Goal: Task Accomplishment & Management: Complete application form

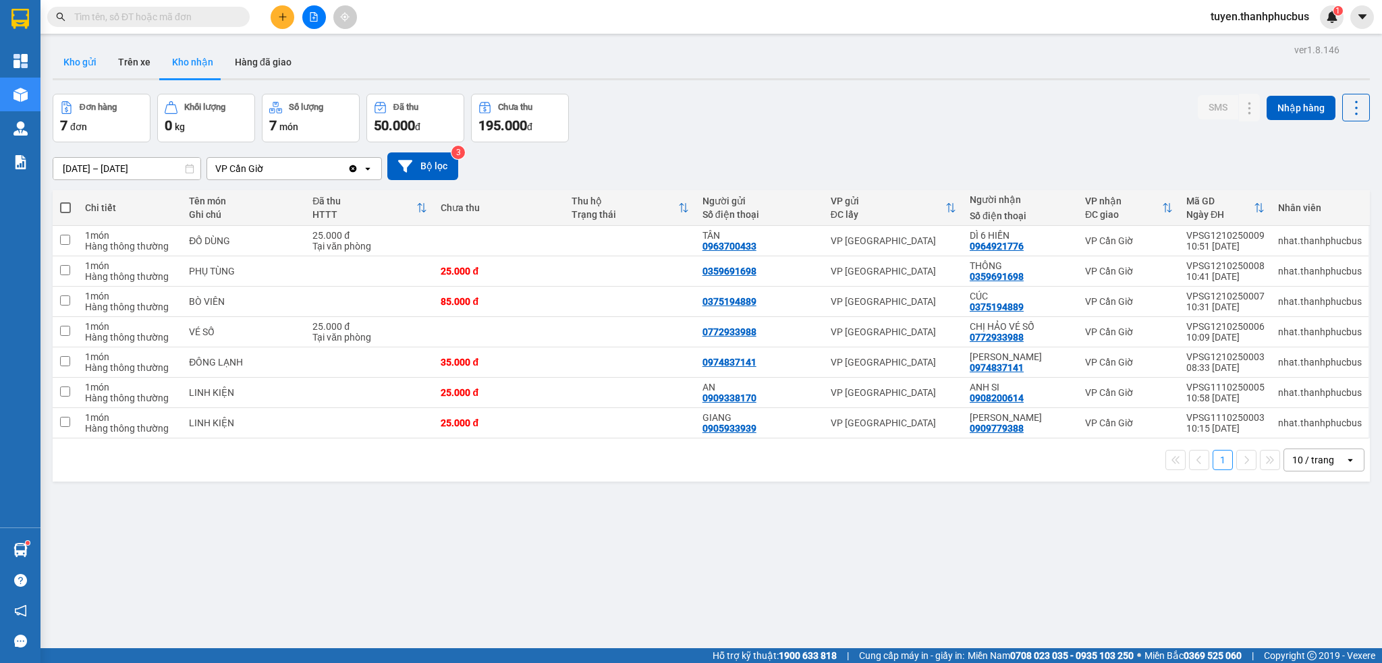
click at [70, 64] on button "Kho gửi" at bounding box center [80, 62] width 55 height 32
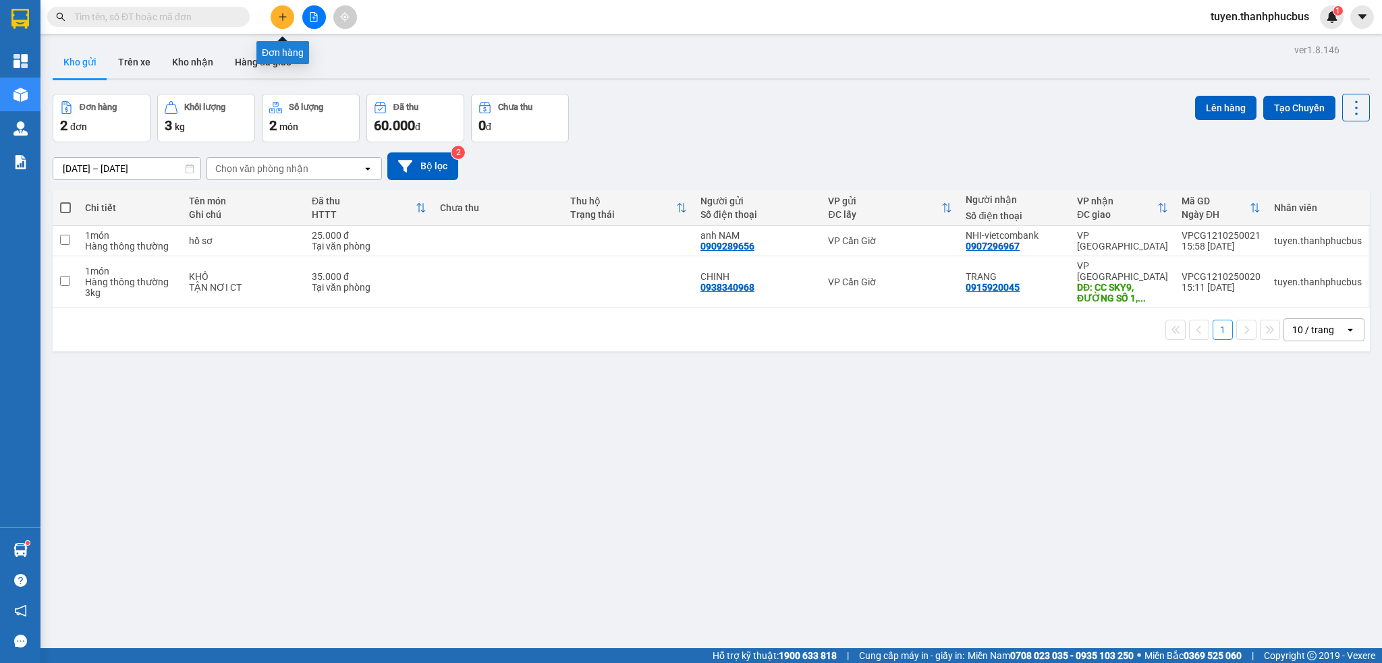
click at [283, 12] on icon "plus" at bounding box center [282, 16] width 9 height 9
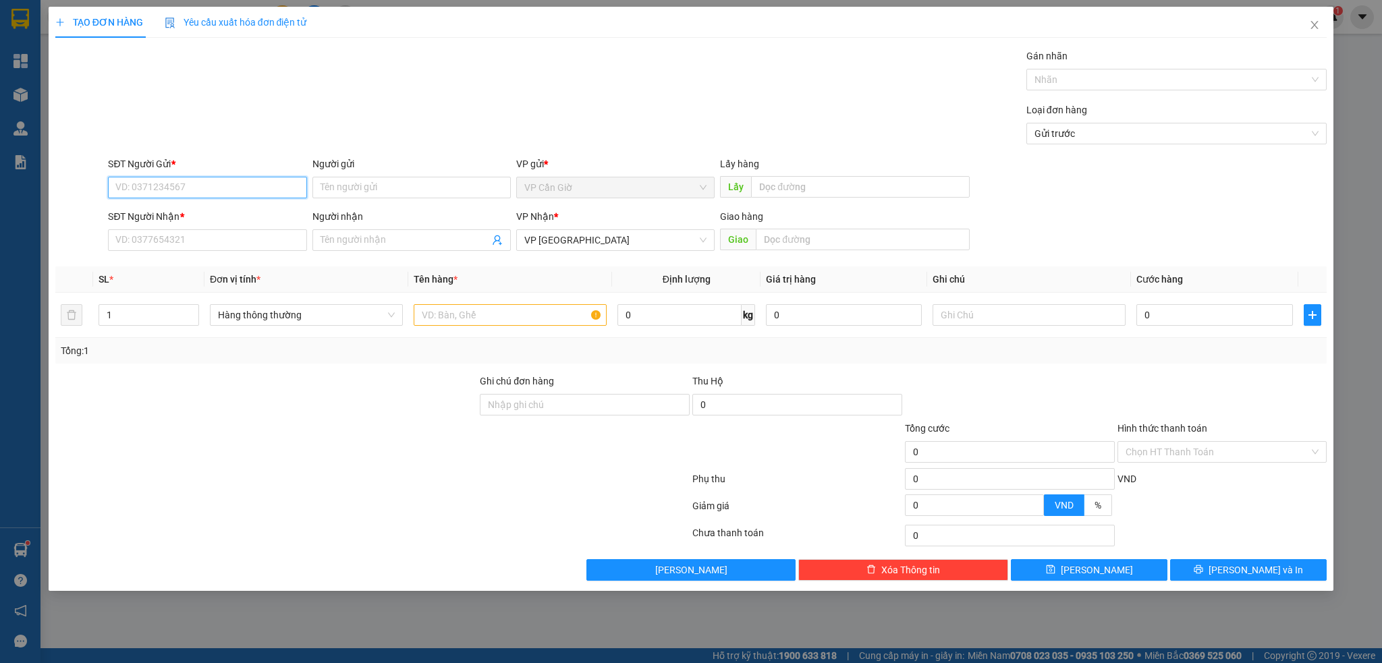
click at [163, 188] on input "SĐT Người Gửi *" at bounding box center [207, 188] width 198 height 22
click at [169, 219] on div "0975157018 - ĐÔNG" at bounding box center [207, 214] width 182 height 15
type input "0975157018"
type input "ĐÔNG"
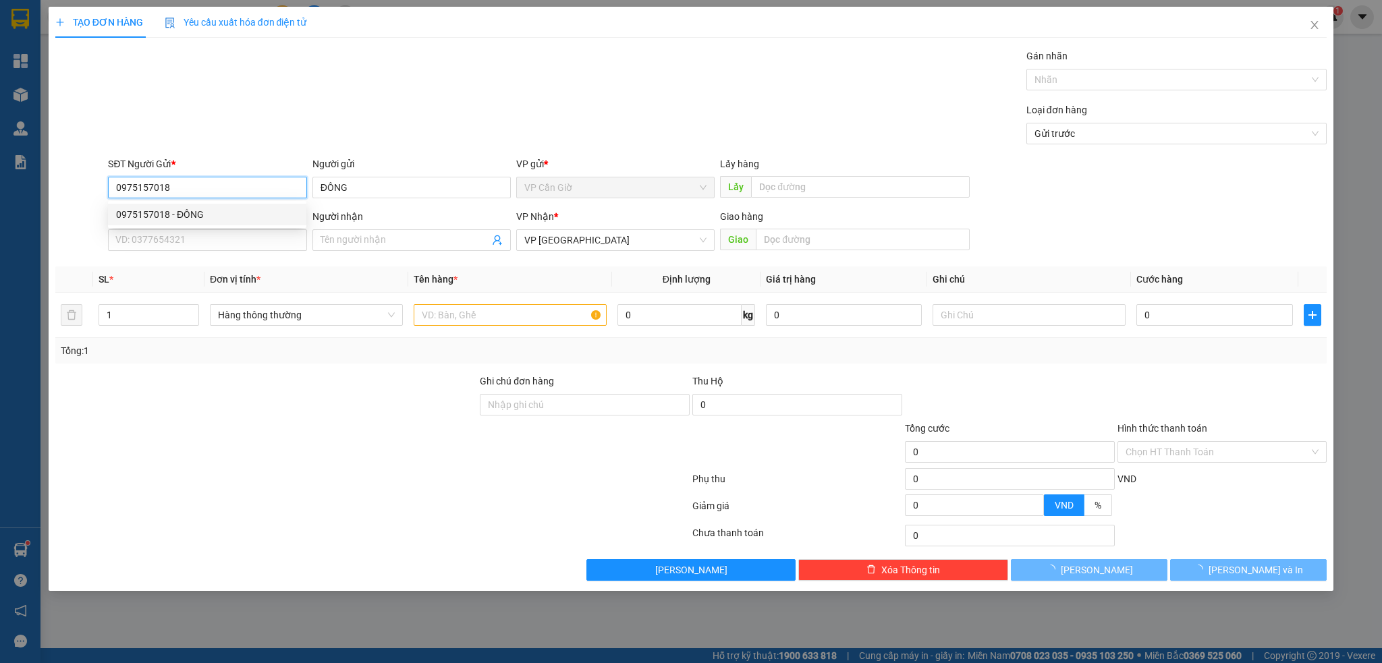
type input "25.000"
type input "0975157018"
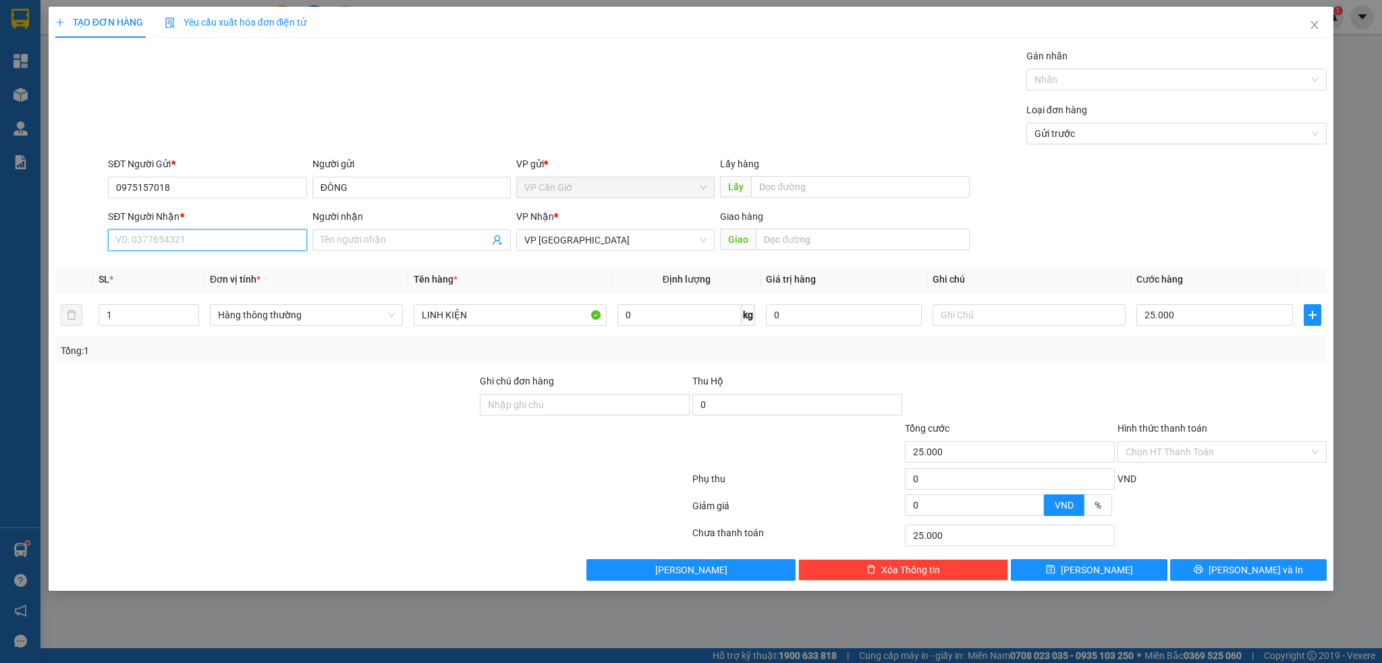
click at [138, 236] on input "SĐT Người Nhận *" at bounding box center [207, 240] width 198 height 22
click at [164, 266] on div "0909338170 - AN" at bounding box center [207, 267] width 182 height 15
type input "0909338170"
type input "AN"
drag, startPoint x: 1204, startPoint y: 447, endPoint x: 1190, endPoint y: 469, distance: 25.8
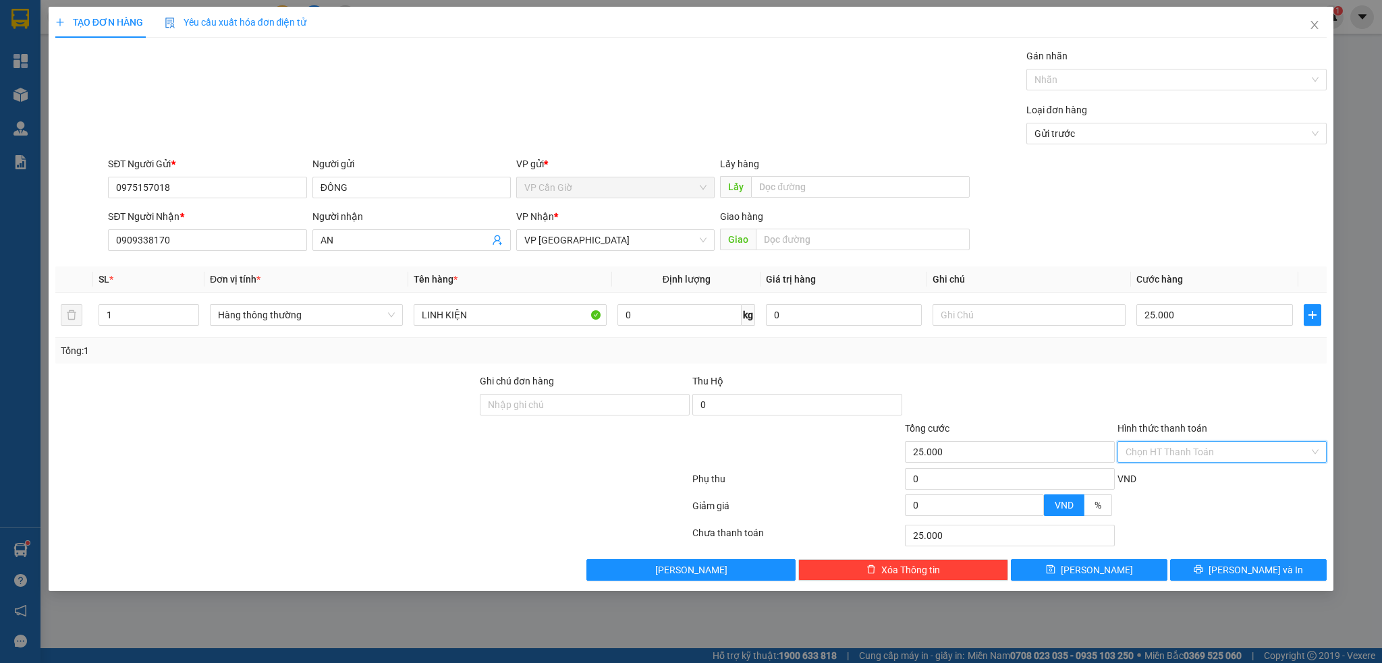
click at [1202, 449] on input "Hình thức thanh toán" at bounding box center [1218, 452] width 184 height 20
click at [1165, 484] on div "Tại văn phòng" at bounding box center [1223, 479] width 194 height 15
type input "0"
click at [1221, 572] on button "Lưu và In" at bounding box center [1248, 570] width 157 height 22
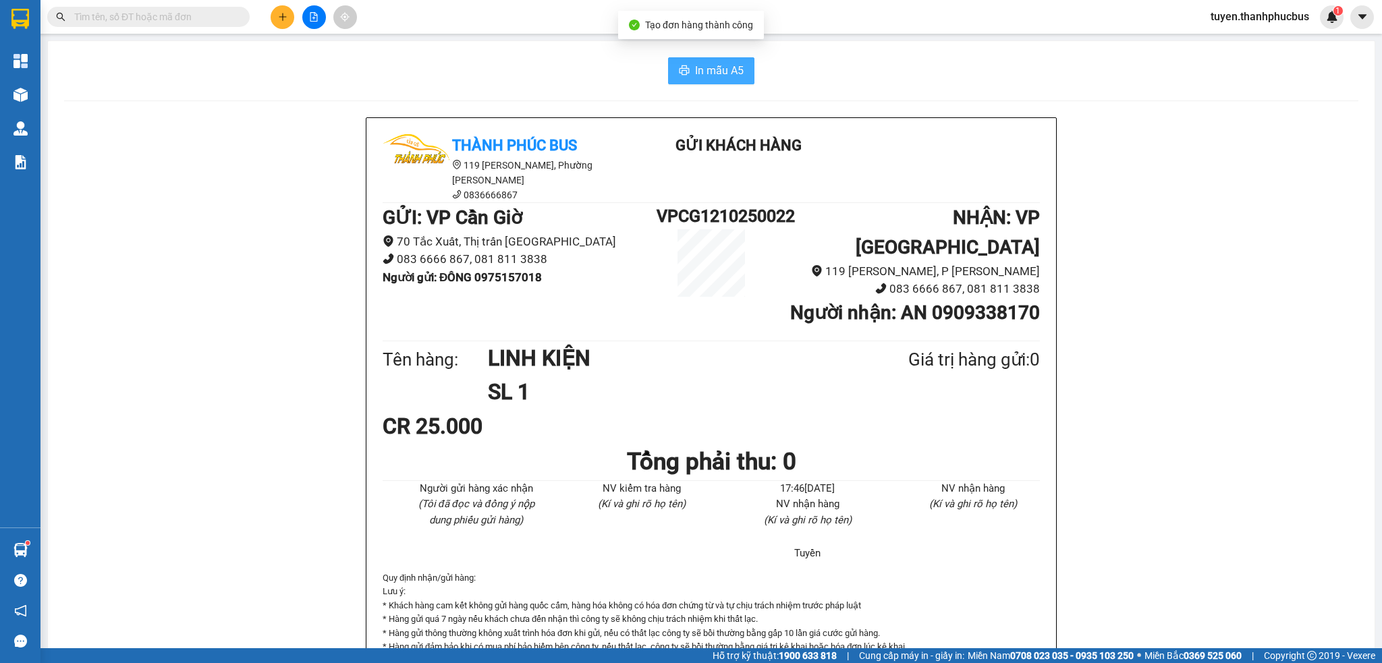
click at [695, 70] on span "In mẫu A5" at bounding box center [719, 70] width 49 height 17
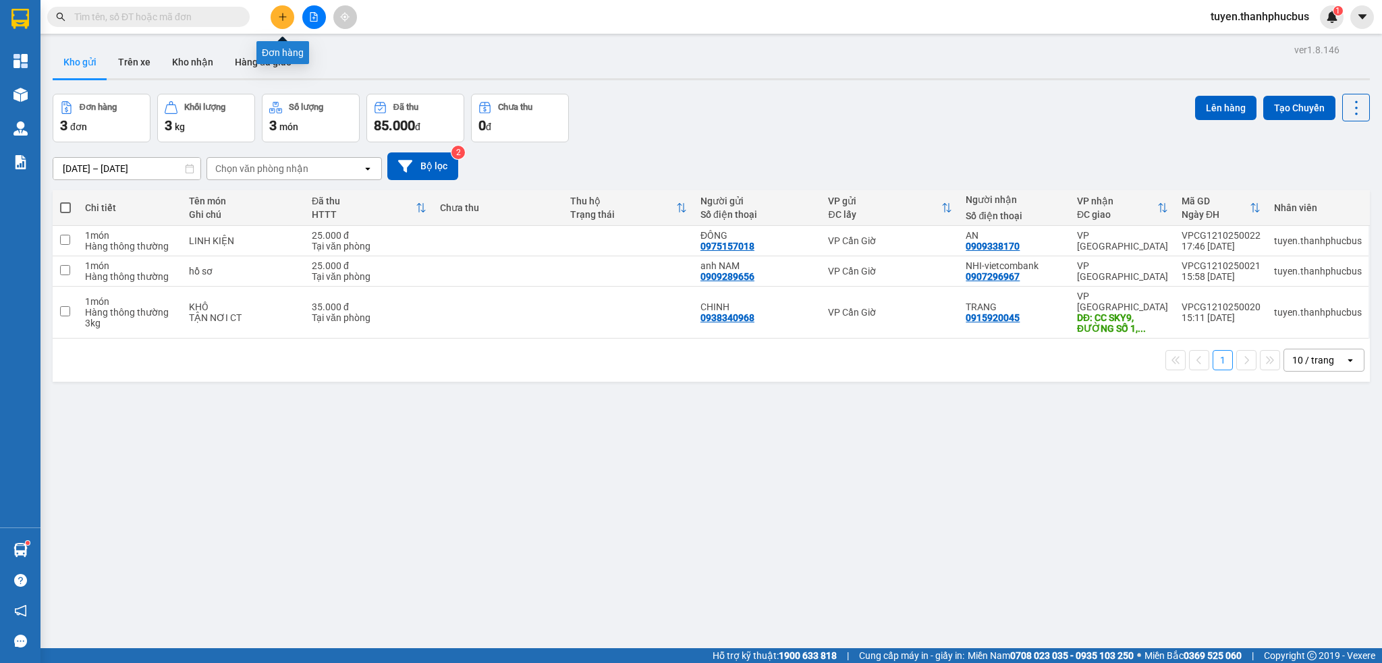
click at [278, 18] on icon "plus" at bounding box center [282, 16] width 9 height 9
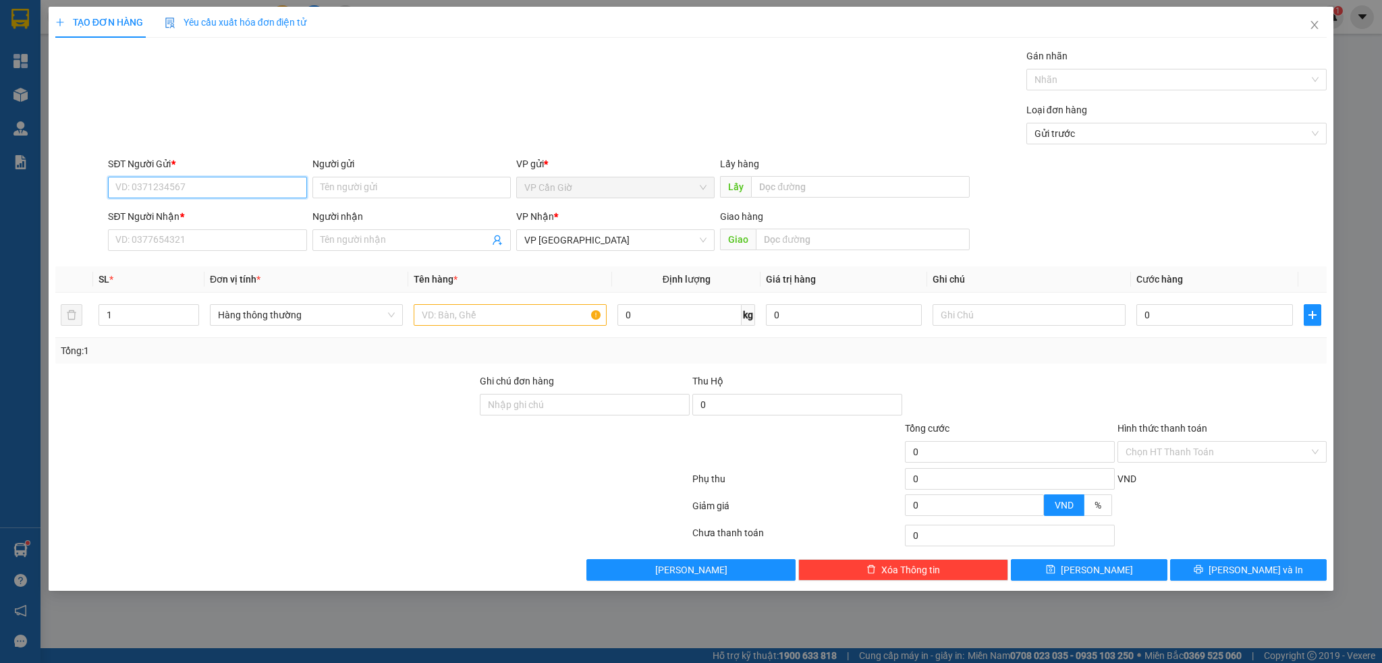
click at [171, 190] on input "SĐT Người Gửi *" at bounding box center [207, 188] width 198 height 22
click at [178, 215] on div "0945459754 - HOÀNG" at bounding box center [207, 214] width 182 height 15
type input "0945459754"
type input "HOÀNG"
type input "45.000"
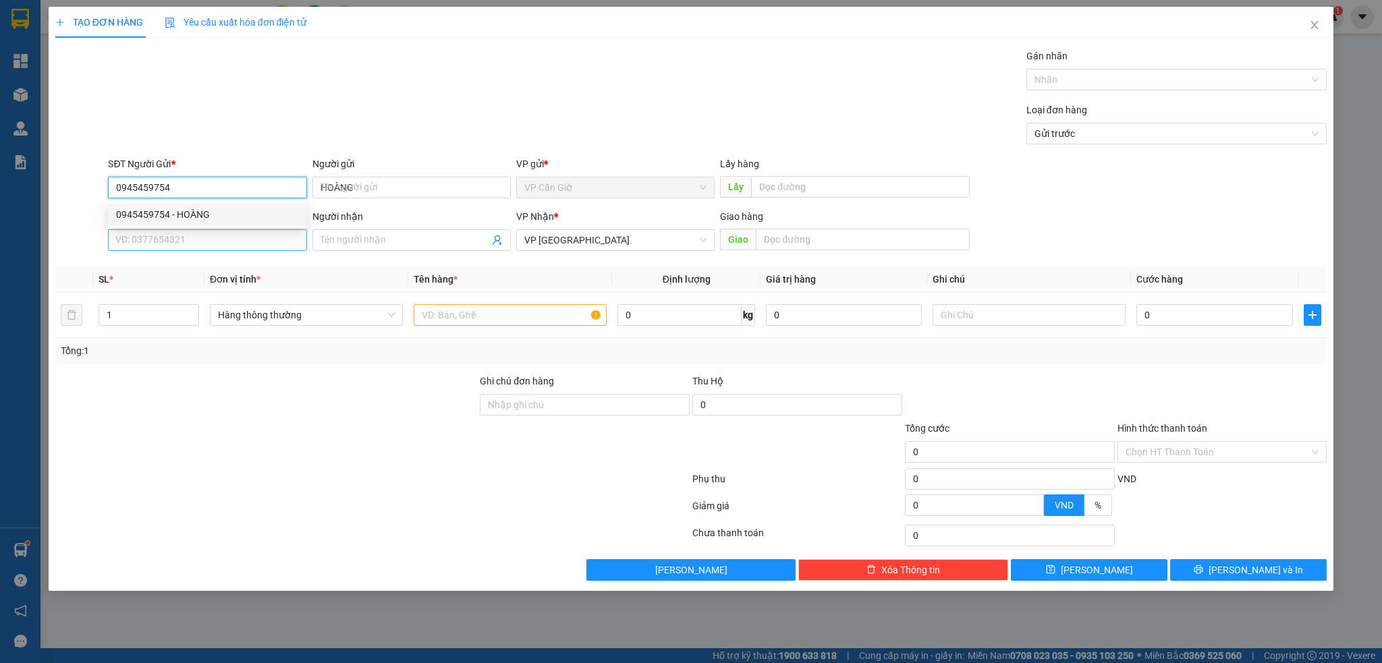
type input "45.000"
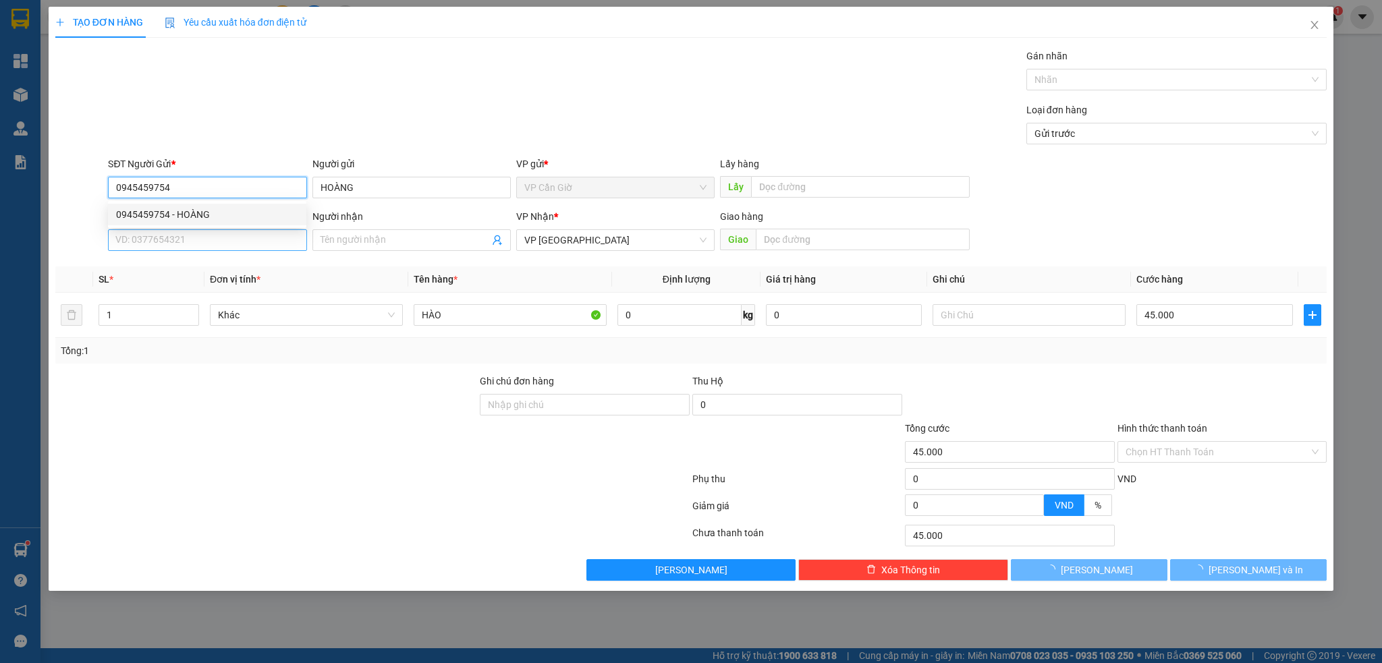
type input "0945459754"
click at [167, 240] on input "SĐT Người Nhận *" at bounding box center [207, 240] width 198 height 22
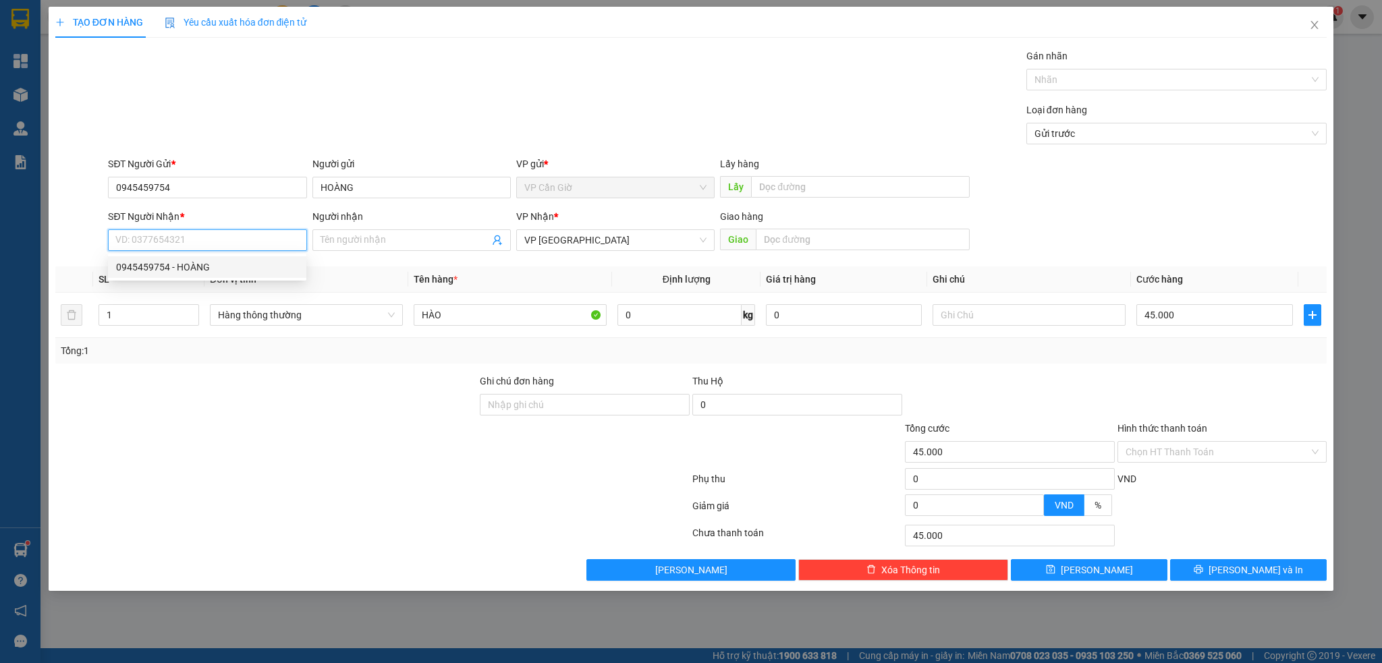
click at [163, 269] on div "0945459754 - HOÀNG" at bounding box center [207, 267] width 182 height 15
type input "0945459754"
type input "HOÀNG"
click at [1185, 455] on input "Hình thức thanh toán" at bounding box center [1218, 452] width 184 height 20
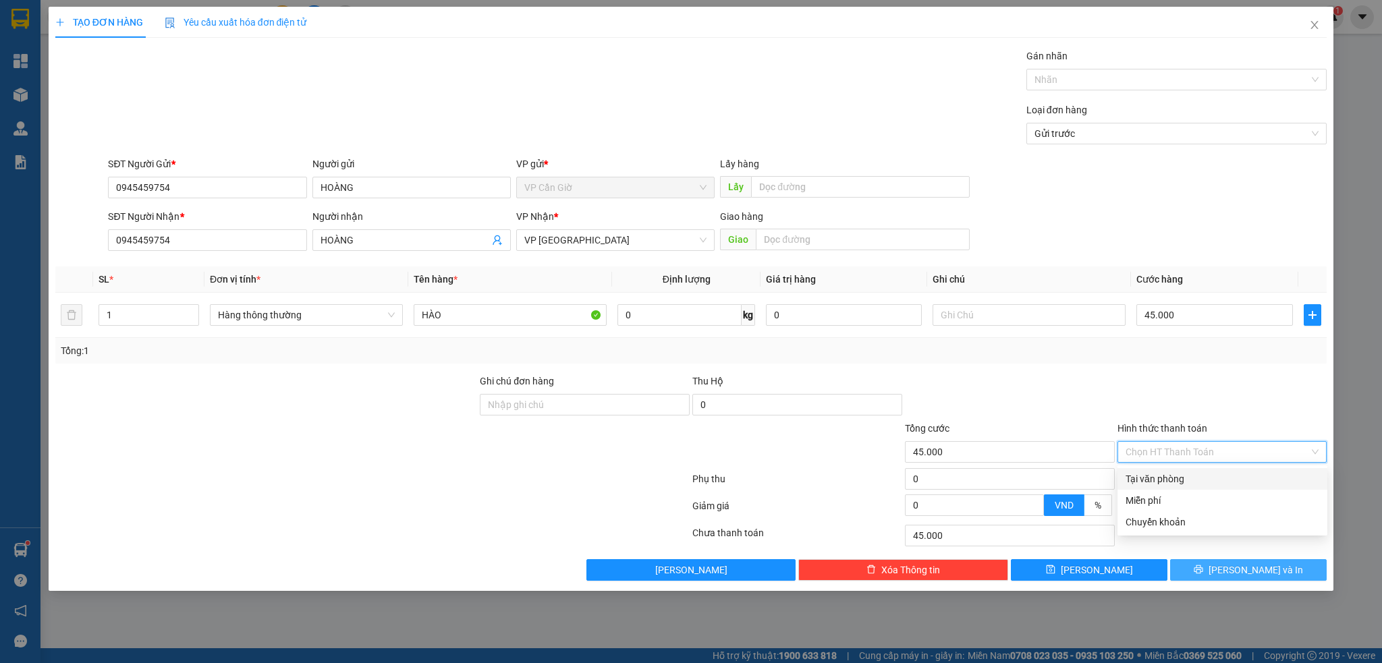
drag, startPoint x: 1171, startPoint y: 477, endPoint x: 1238, endPoint y: 574, distance: 117.7
click at [1169, 477] on div "Tại văn phòng" at bounding box center [1223, 479] width 194 height 15
type input "0"
click at [1238, 574] on span "Lưu và In" at bounding box center [1256, 570] width 94 height 15
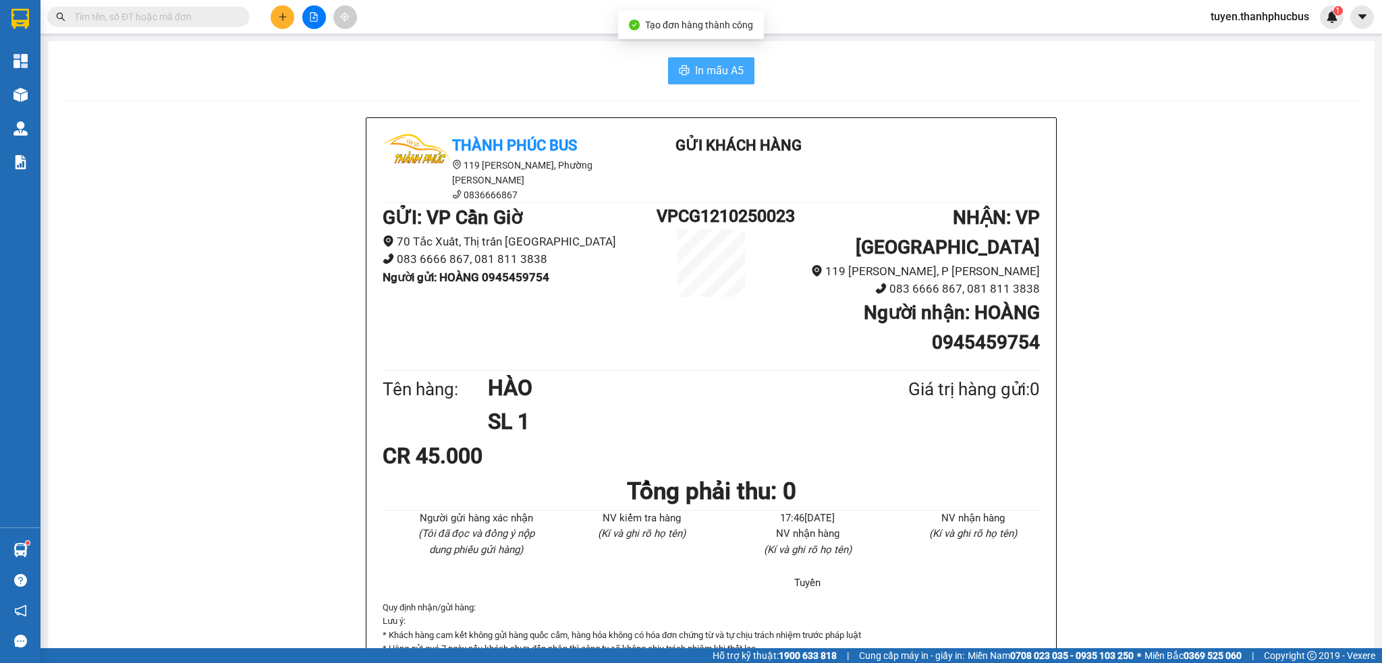
click at [707, 72] on span "In mẫu A5" at bounding box center [719, 70] width 49 height 17
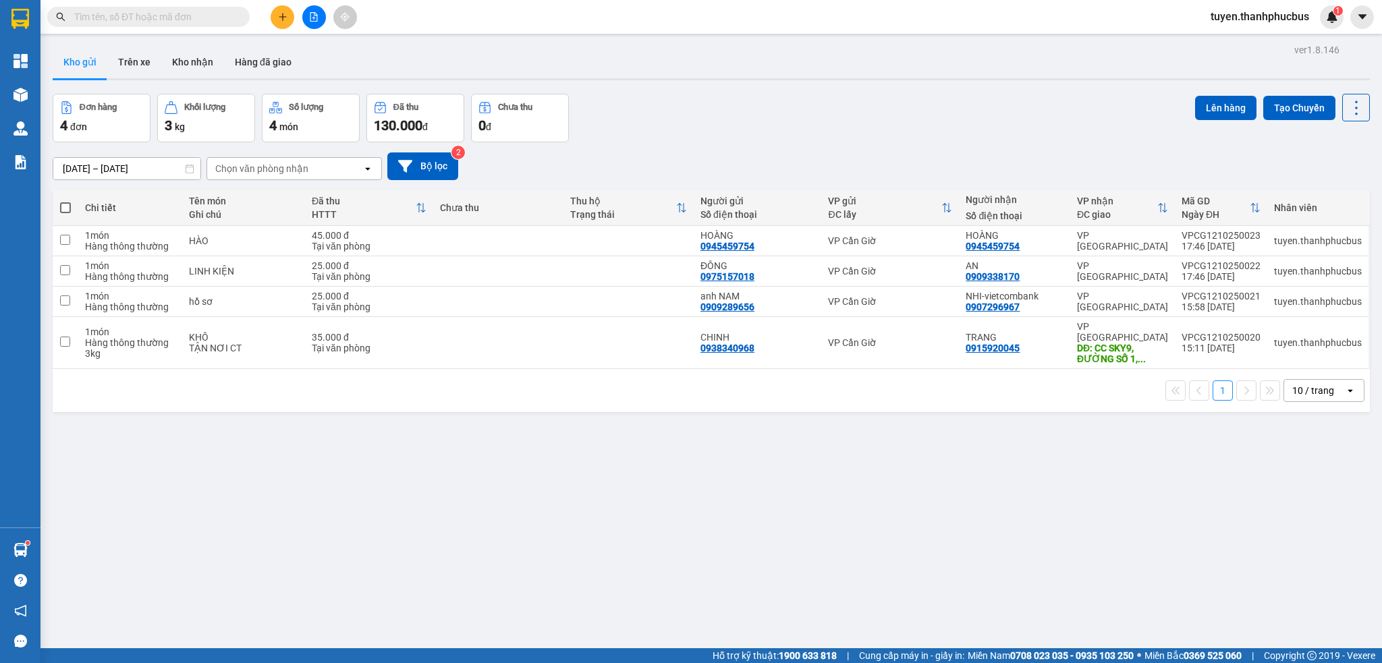
drag, startPoint x: 1240, startPoint y: 6, endPoint x: 916, endPoint y: 496, distance: 587.7
click at [916, 496] on div "ver 1.8.146 Kho gửi Trên xe Kho nhận Hàng đã giao Đơn hàng 4 đơn Khối lượng 3 k…" at bounding box center [711, 371] width 1328 height 663
click at [598, 507] on div "ver 1.8.146 Kho gửi Trên xe Kho nhận Hàng đã giao Đơn hàng 4 đơn Khối lượng 3 k…" at bounding box center [711, 371] width 1328 height 663
click at [198, 60] on button "Kho nhận" at bounding box center [192, 62] width 63 height 32
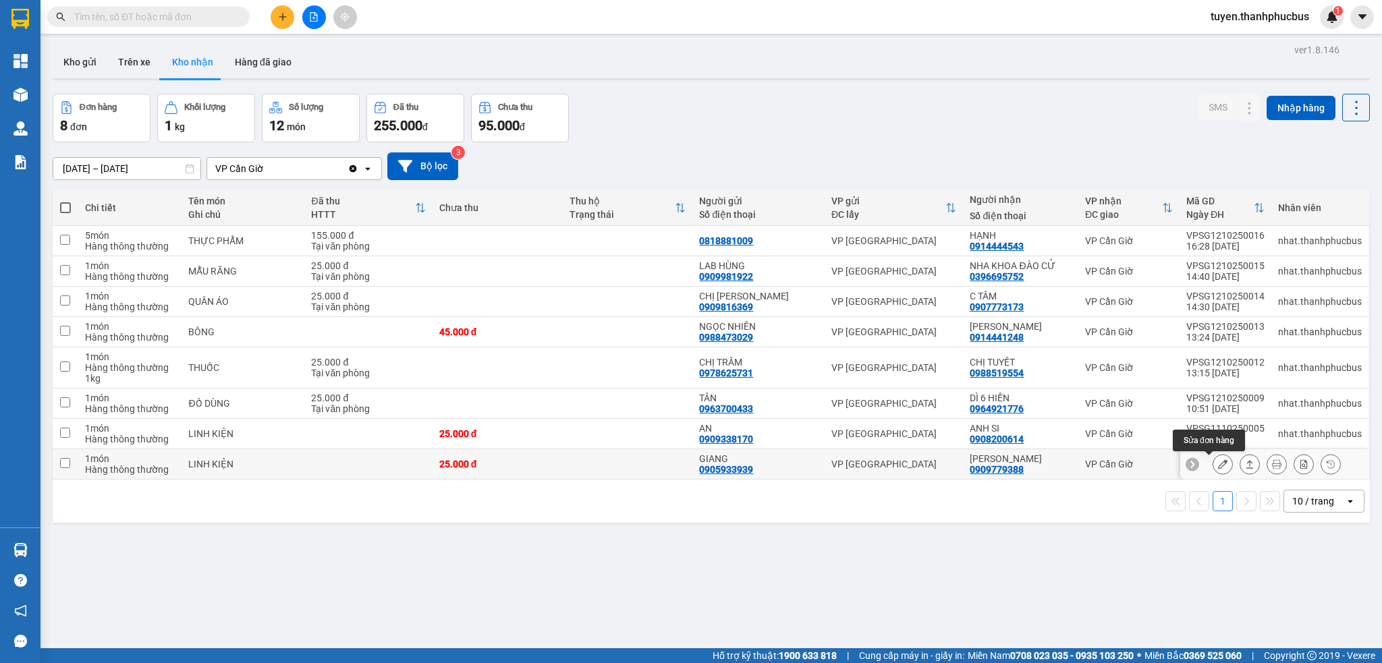
click at [1218, 465] on icon at bounding box center [1222, 464] width 9 height 9
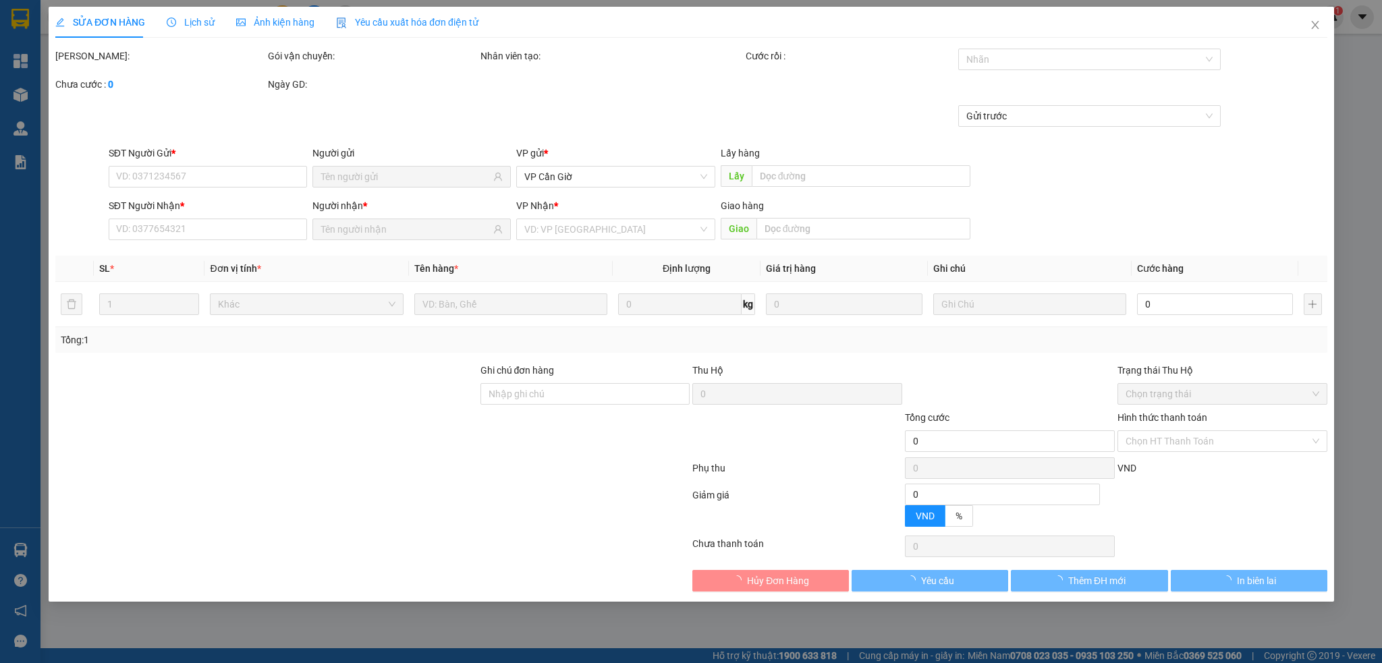
type input "0905933939"
type input "GIANG"
type input "0909779388"
type input "[PERSON_NAME]"
type input "25.000"
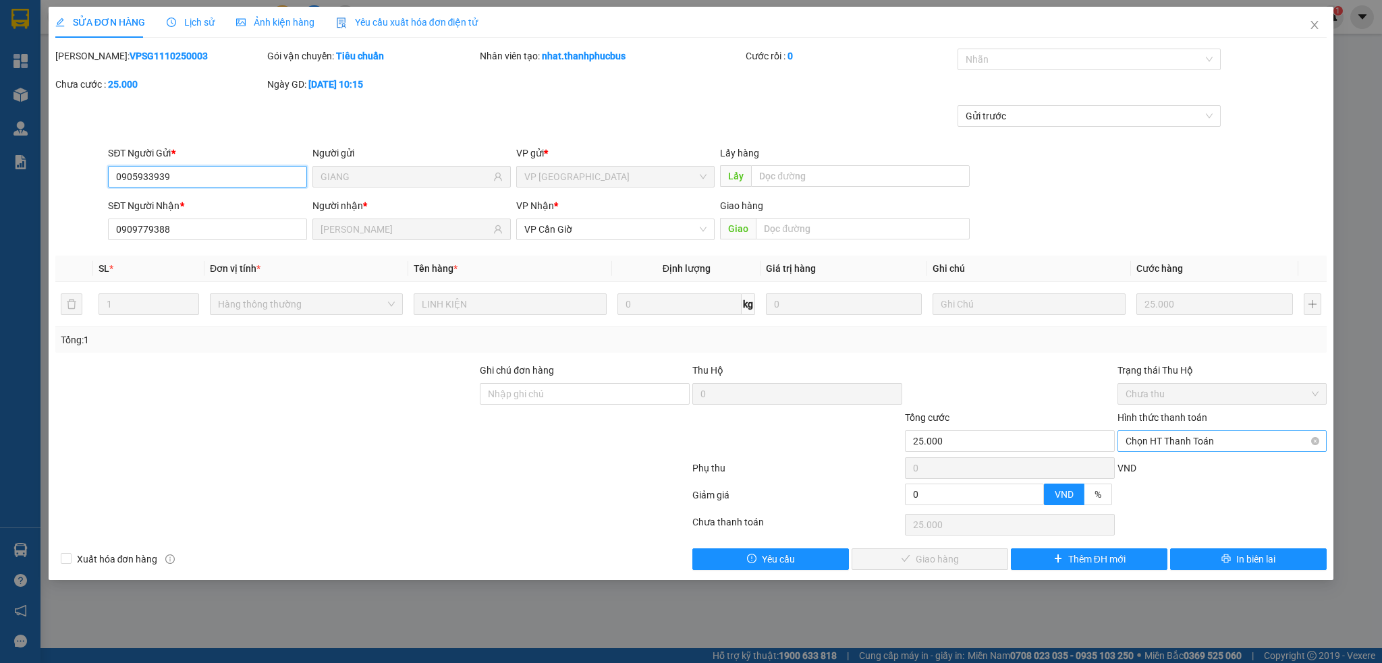
click at [1166, 438] on span "Chọn HT Thanh Toán" at bounding box center [1223, 441] width 194 height 20
click at [1147, 465] on div "Tại văn phòng" at bounding box center [1223, 468] width 194 height 15
type input "0"
click at [912, 570] on button "Giao hàng" at bounding box center [930, 560] width 157 height 22
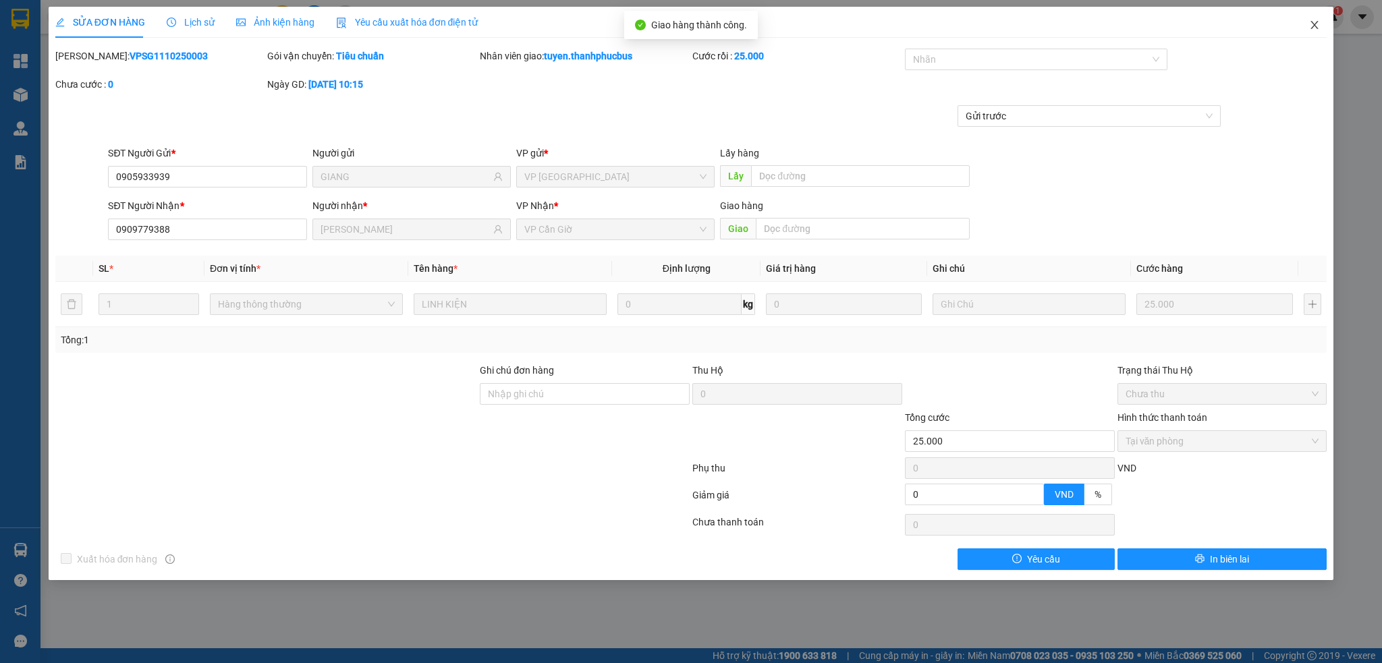
click at [1310, 22] on icon "close" at bounding box center [1314, 25] width 11 height 11
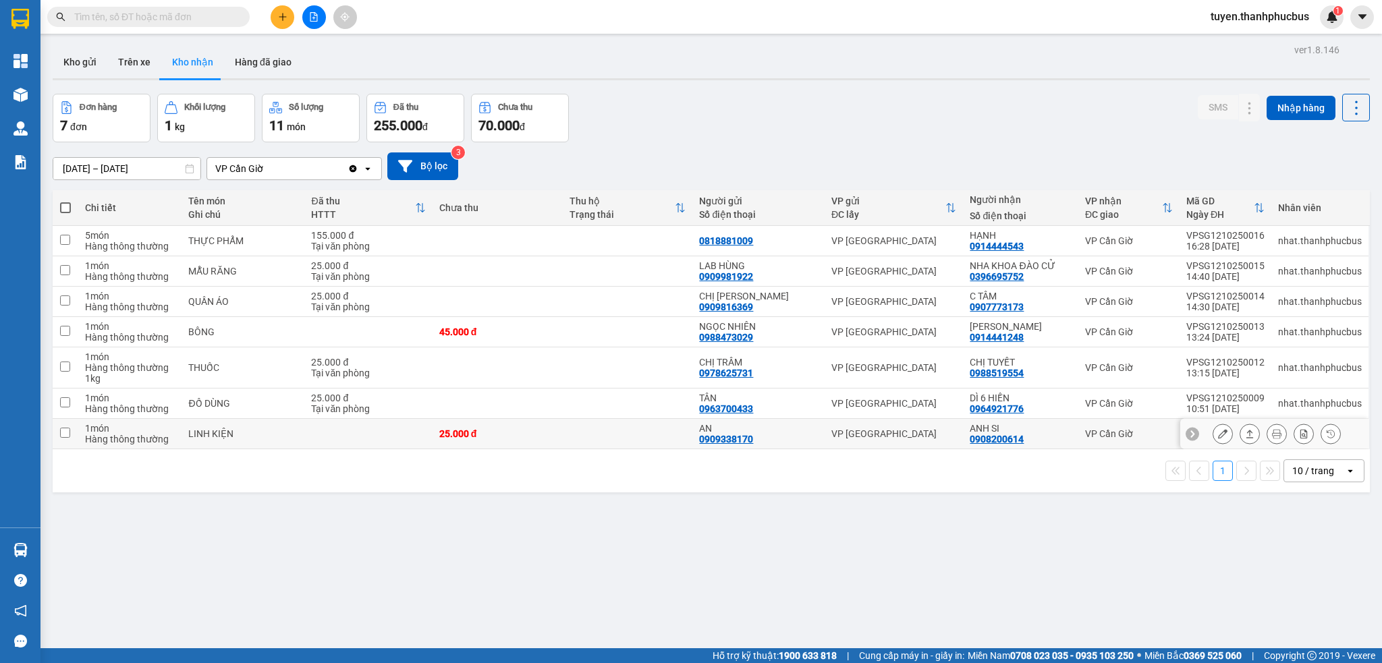
click at [1218, 434] on icon at bounding box center [1222, 433] width 9 height 9
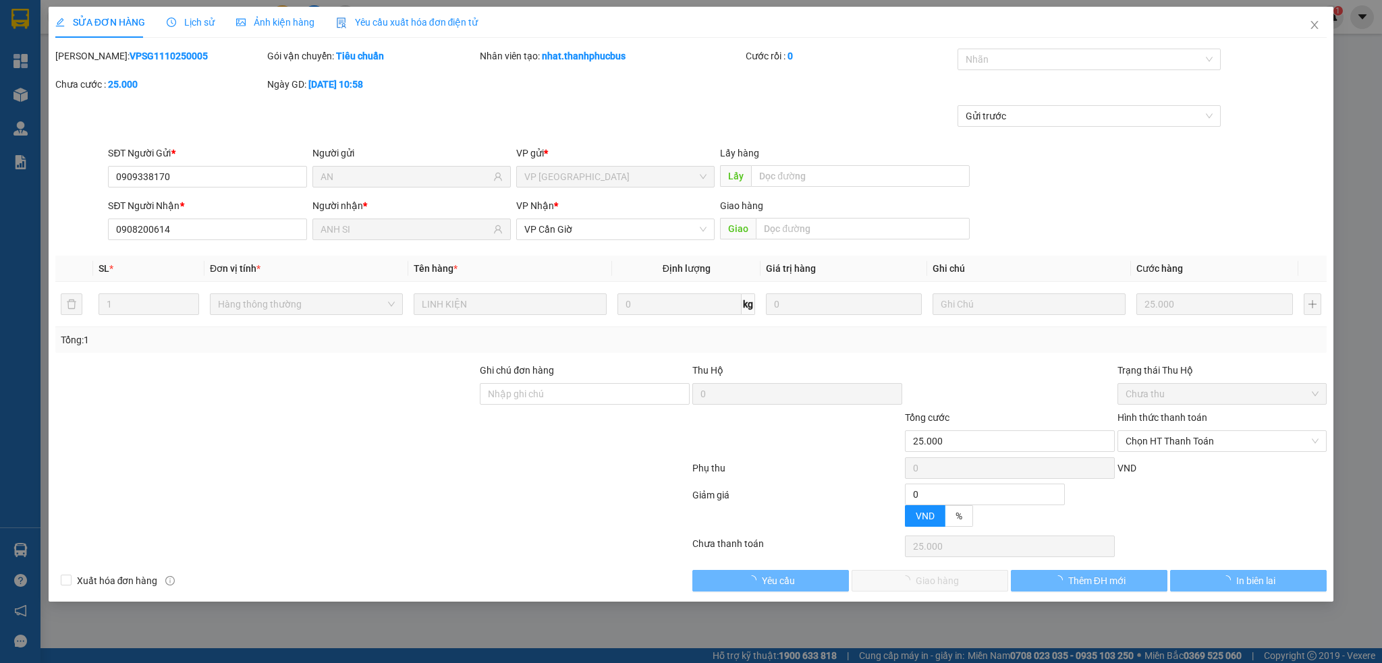
type input "0909338170"
type input "AN"
type input "0908200614"
type input "ANH SI"
type input "25.000"
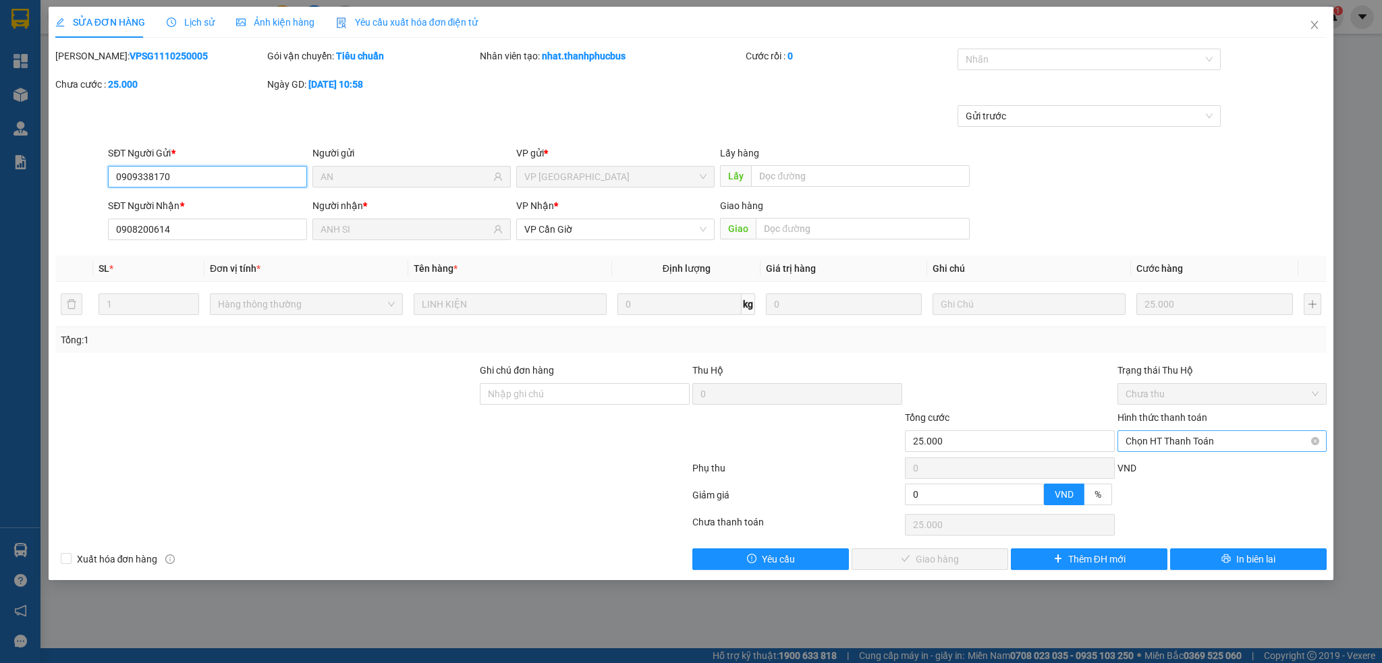
click at [1190, 442] on span "Chọn HT Thanh Toán" at bounding box center [1223, 441] width 194 height 20
click at [1162, 469] on div "Tại văn phòng" at bounding box center [1223, 468] width 194 height 15
type input "0"
click at [918, 557] on span "Giao hàng" at bounding box center [937, 559] width 43 height 15
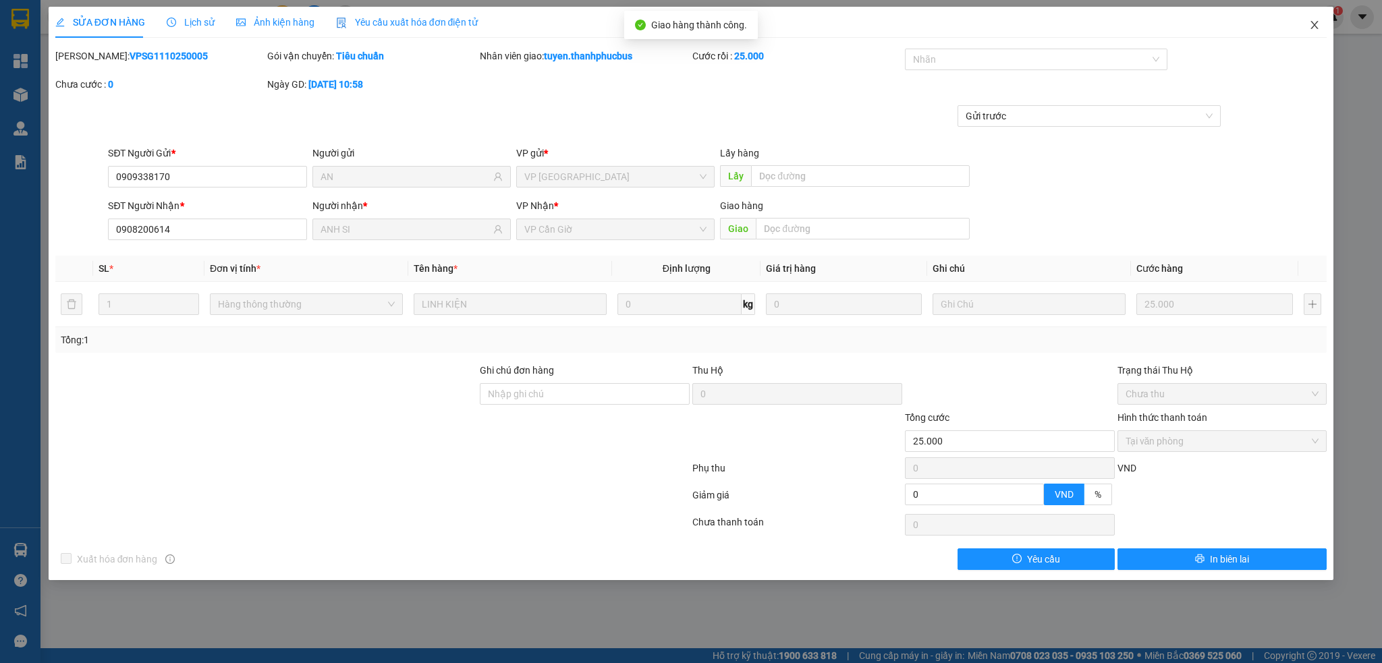
click at [1314, 23] on icon "close" at bounding box center [1314, 25] width 11 height 11
